Goal: Find specific page/section: Find specific page/section

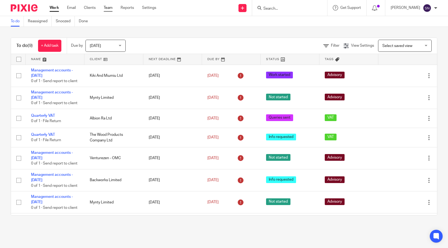
click at [110, 7] on link "Team" at bounding box center [108, 7] width 9 height 5
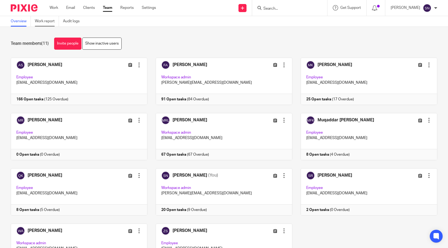
click at [47, 18] on link "Work report" at bounding box center [47, 21] width 24 height 10
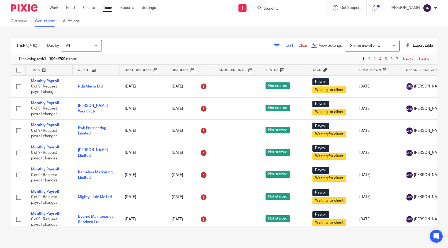
click at [275, 50] on div "Filter (1) Clear View Settings View Settings (1) Filters Clear Save Manage save…" at bounding box center [274, 46] width 326 height 12
click at [282, 47] on span "Filter (1)" at bounding box center [290, 46] width 17 height 4
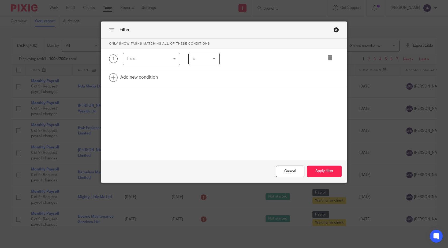
click at [157, 61] on div "Field" at bounding box center [148, 58] width 42 height 11
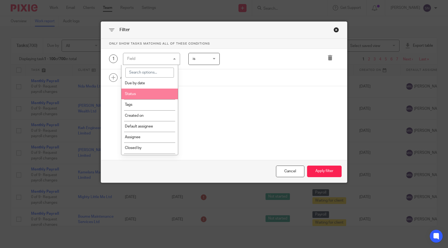
scroll to position [80, 0]
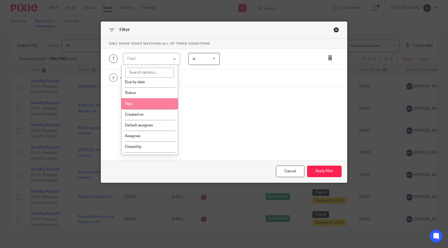
click at [143, 105] on li "Tags" at bounding box center [149, 103] width 57 height 11
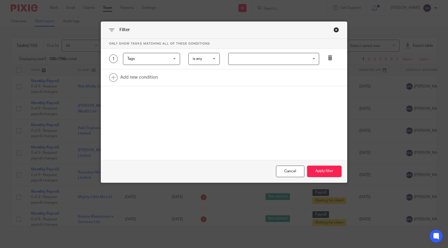
click at [261, 65] on div "Loading..." at bounding box center [273, 59] width 91 height 12
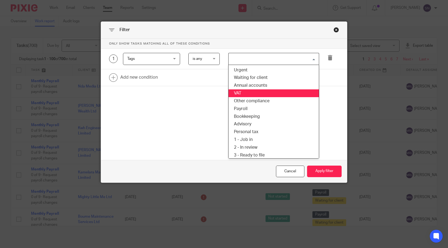
click at [252, 93] on li "VAT" at bounding box center [274, 93] width 90 height 8
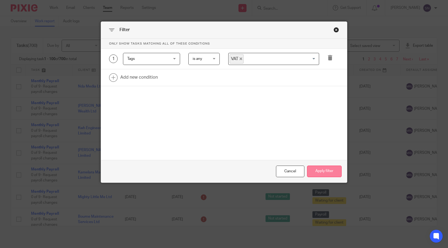
click at [315, 172] on button "Apply filter" at bounding box center [324, 171] width 35 height 12
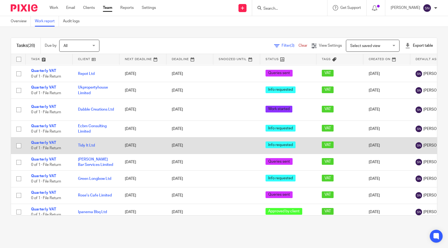
scroll to position [241, 0]
